Goal: Navigation & Orientation: Find specific page/section

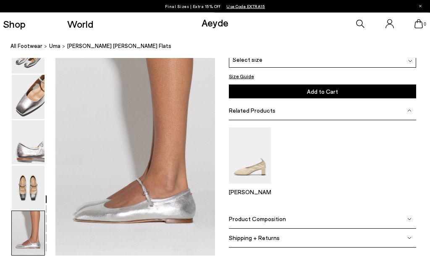
scroll to position [1086, 14]
